Goal: Check status: Check status

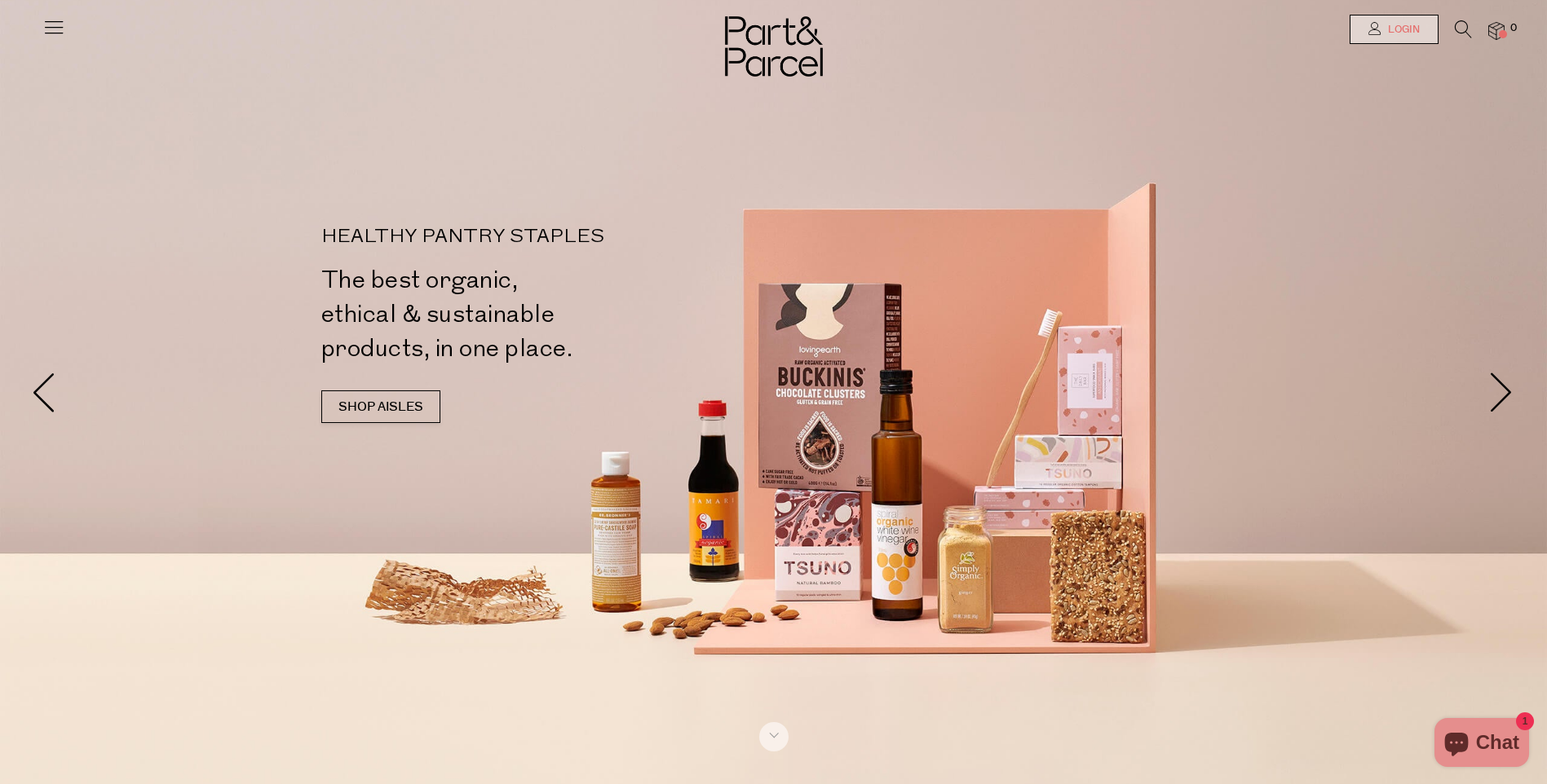
click at [1381, 21] on link "Login" at bounding box center [1394, 30] width 89 height 30
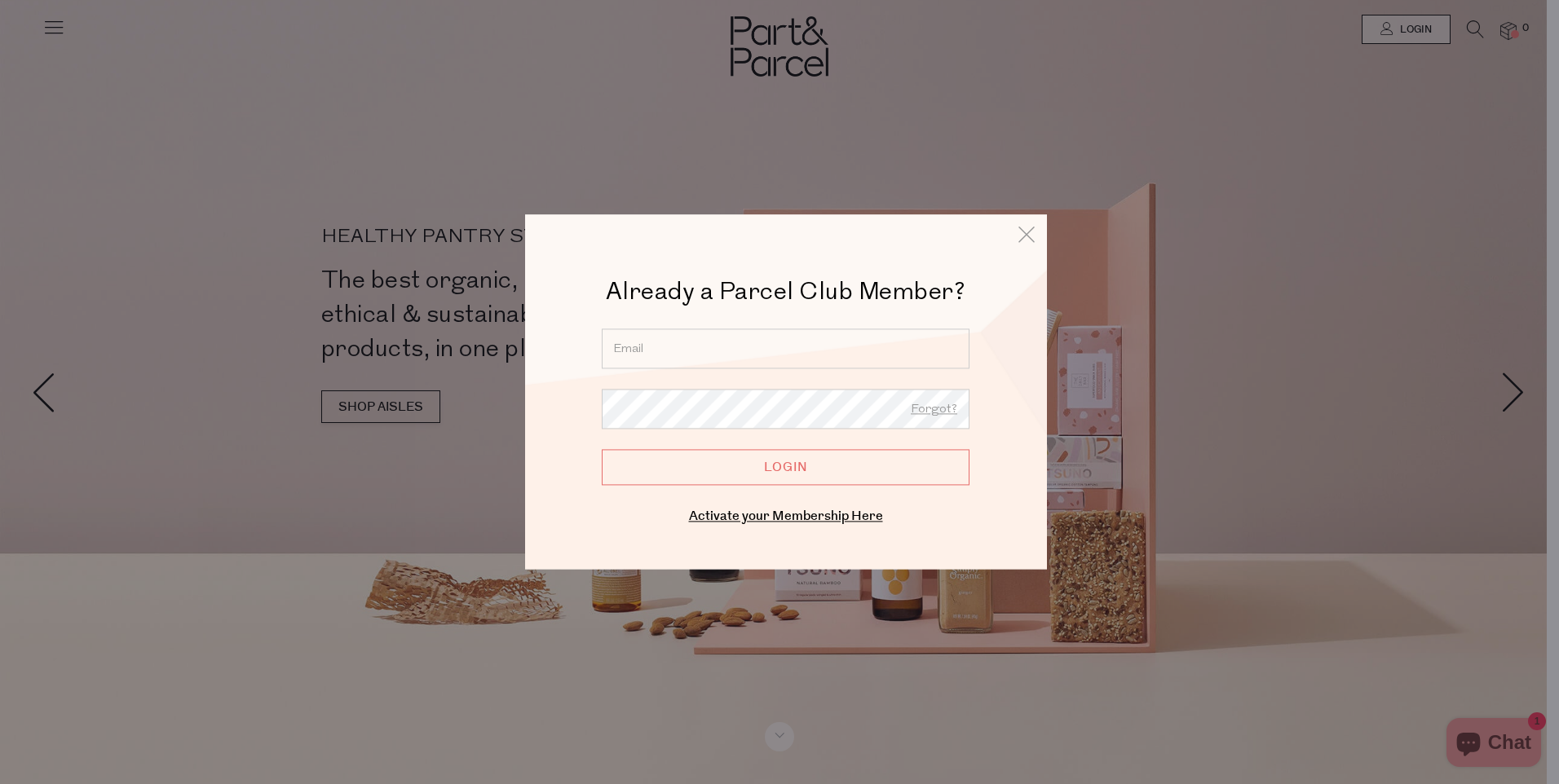
click at [646, 347] on input "email" at bounding box center [785, 348] width 367 height 40
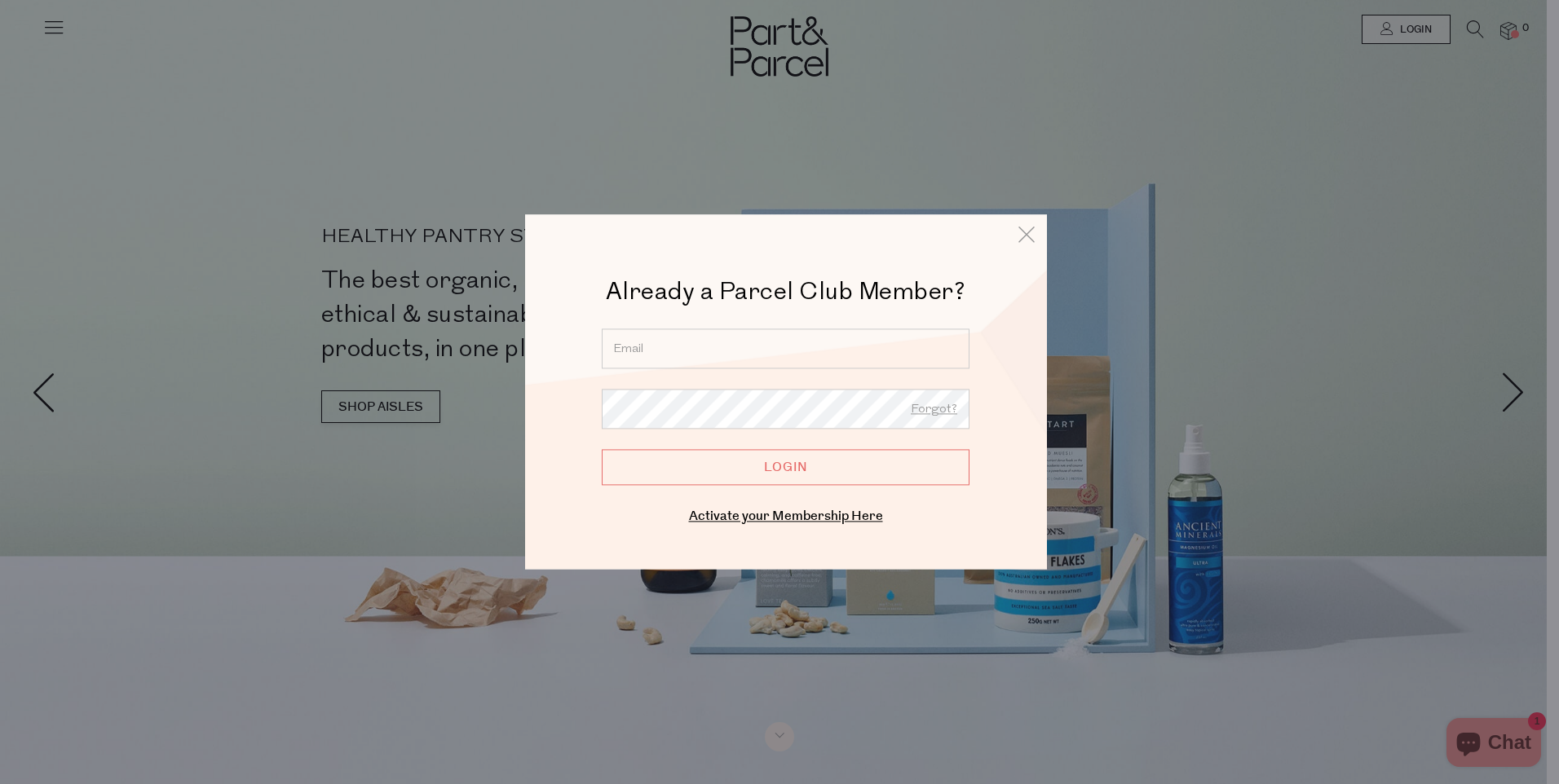
type input "traceymcgorrery@gmail.com"
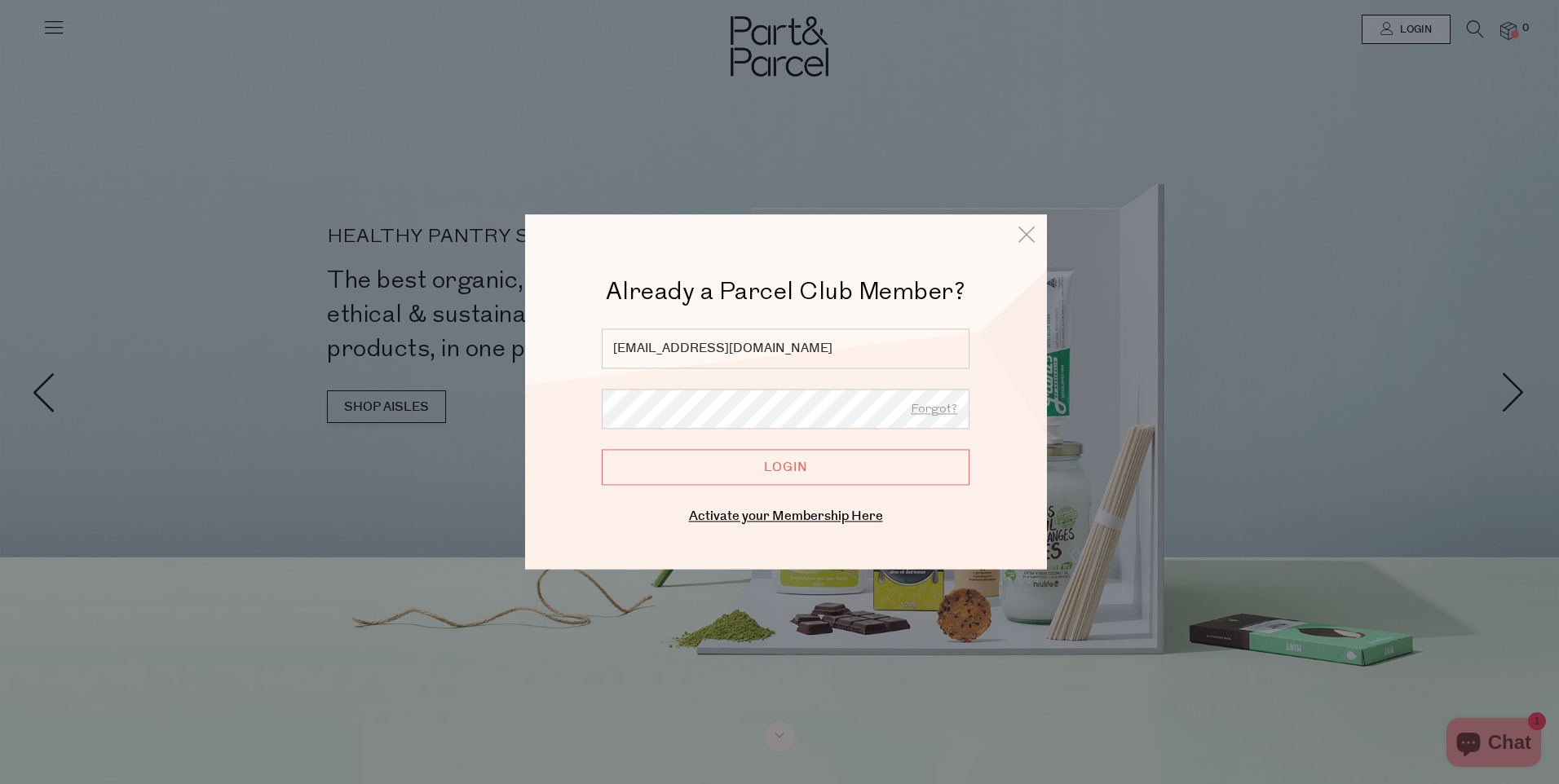
click at [815, 466] on input "Login" at bounding box center [785, 467] width 367 height 36
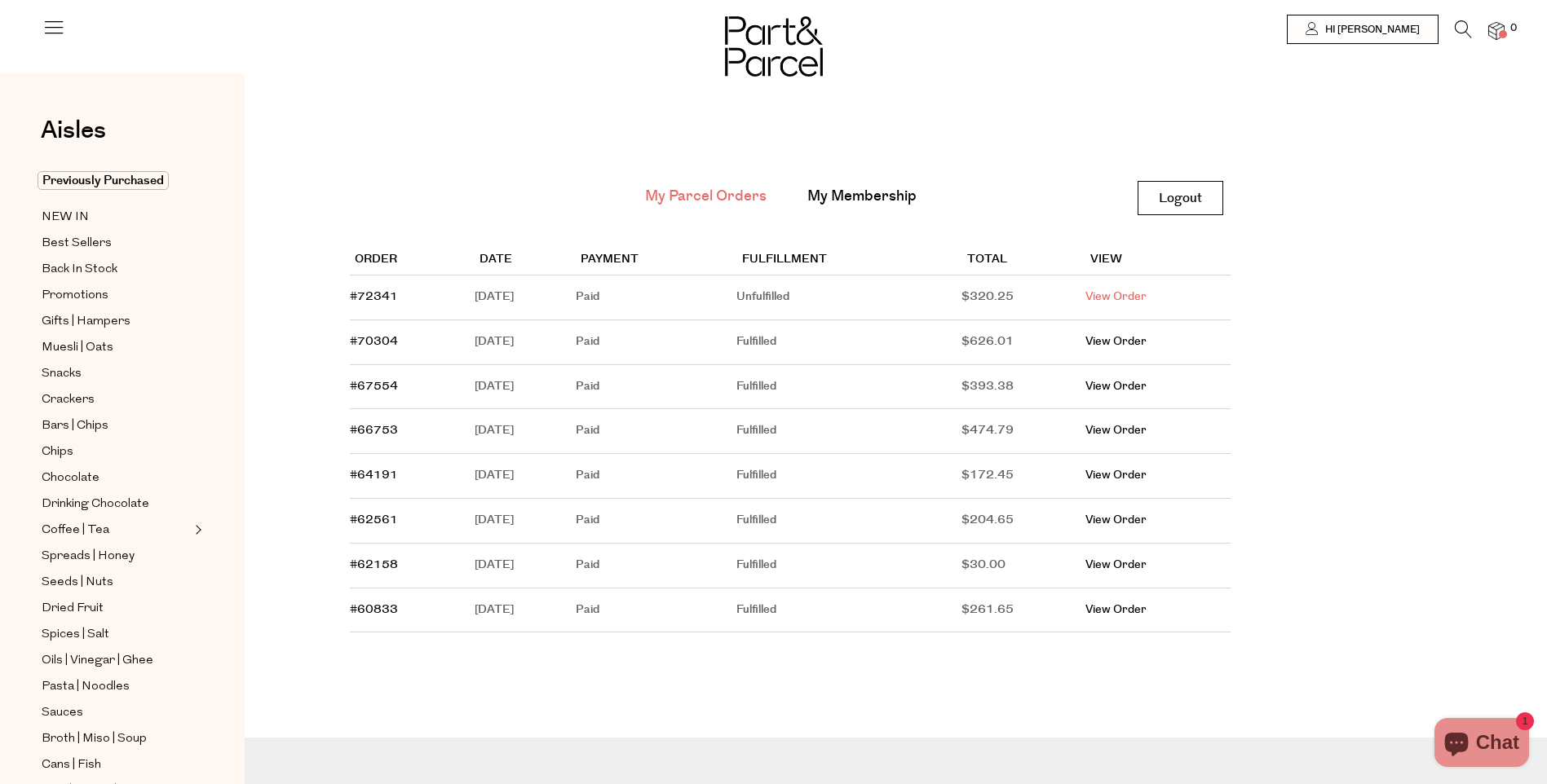
click at [1140, 294] on link "View Order" at bounding box center [1116, 297] width 61 height 17
